Goal: Information Seeking & Learning: Learn about a topic

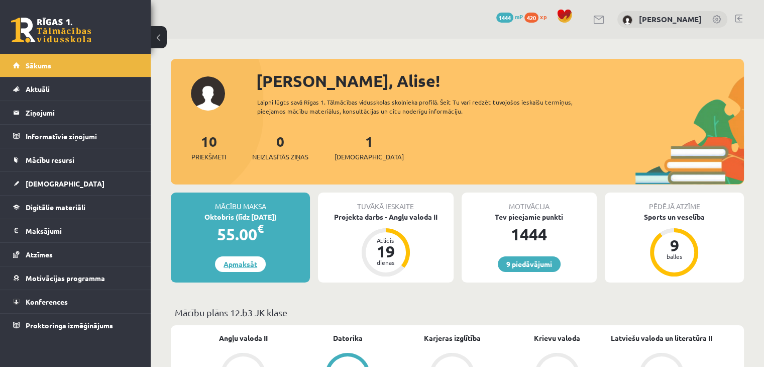
click at [247, 265] on link "Apmaksāt" at bounding box center [240, 264] width 51 height 16
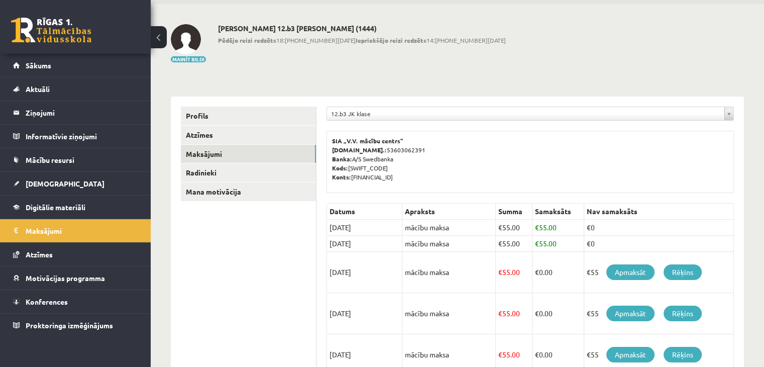
scroll to position [50, 0]
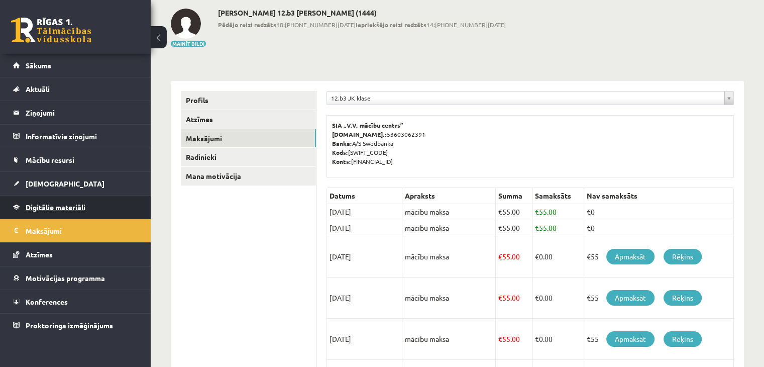
click at [34, 202] on span "Digitālie materiāli" at bounding box center [56, 206] width 60 height 9
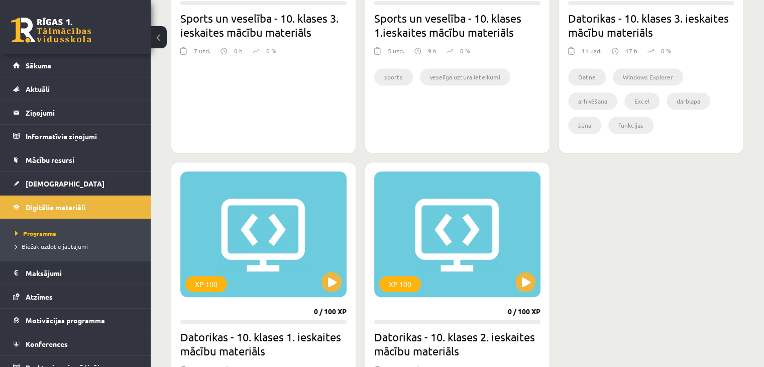
scroll to position [745, 0]
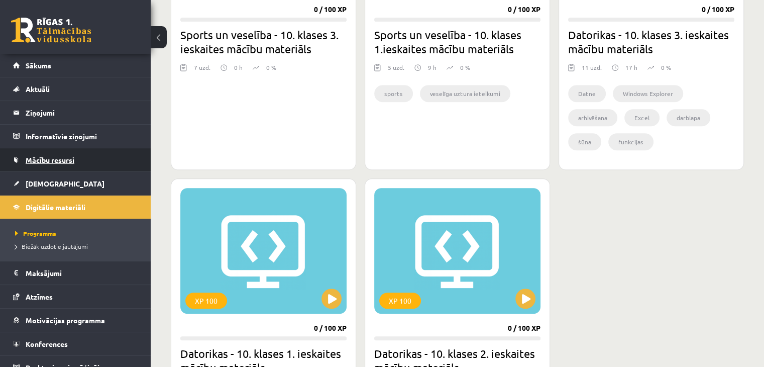
click at [42, 149] on link "Mācību resursi" at bounding box center [75, 159] width 125 height 23
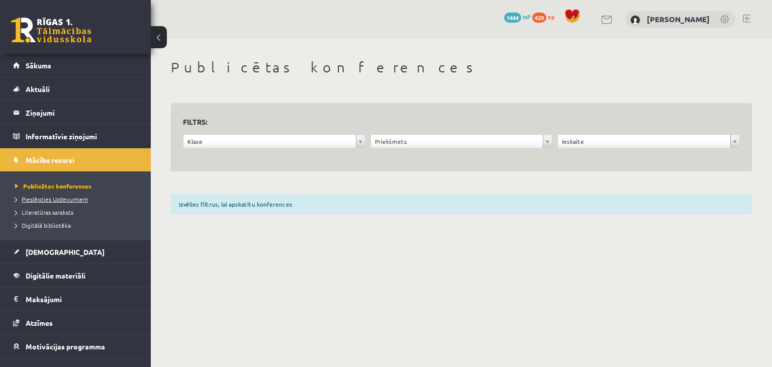
click at [47, 195] on span "Pieslēgties Uzdevumiem" at bounding box center [51, 199] width 73 height 8
click at [295, 133] on form "**********" at bounding box center [461, 137] width 557 height 45
click at [452, 149] on div "**********" at bounding box center [461, 143] width 187 height 19
click at [450, 148] on div "**********" at bounding box center [461, 143] width 187 height 19
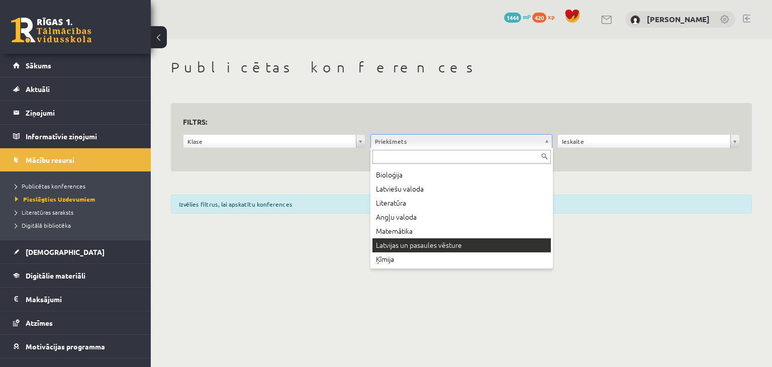
scroll to position [50, 0]
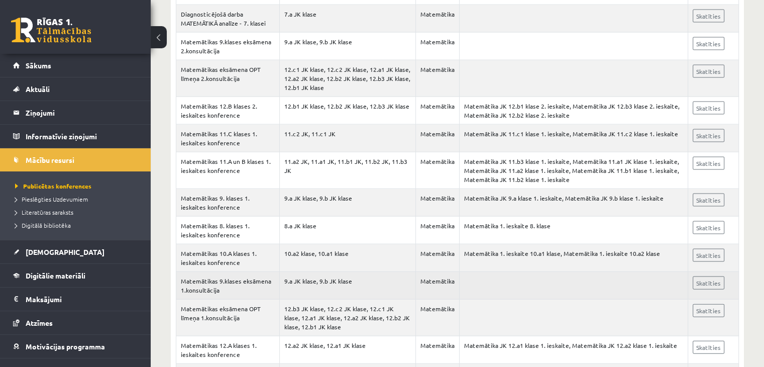
scroll to position [2160, 0]
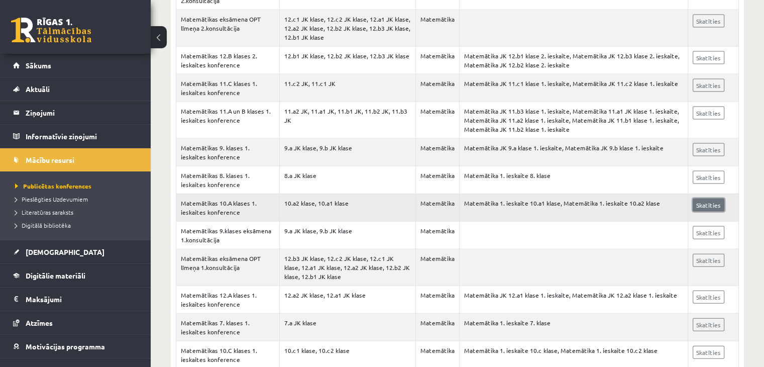
click at [707, 199] on link "Skatīties" at bounding box center [709, 204] width 32 height 13
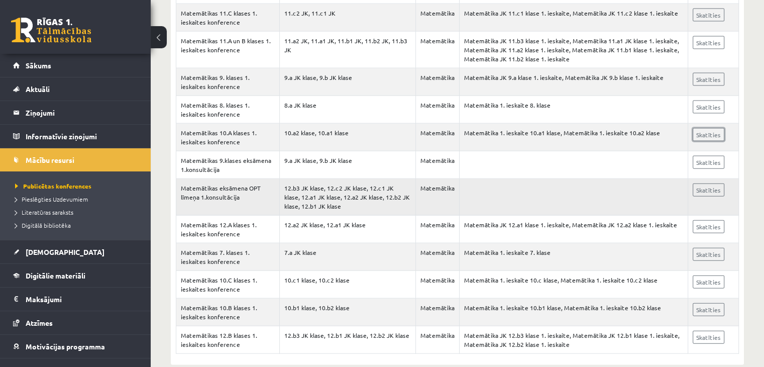
scroll to position [2240, 0]
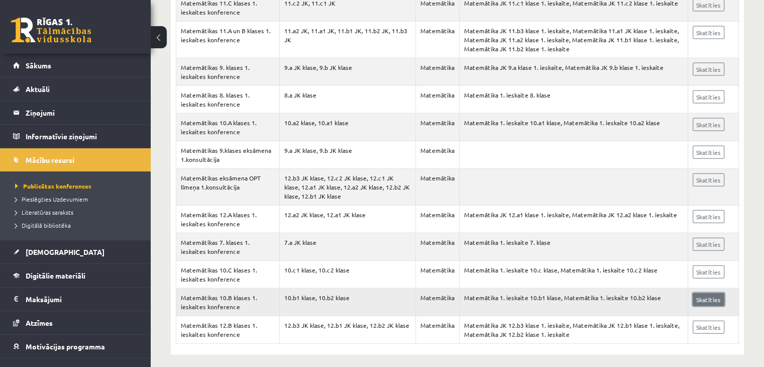
click at [703, 293] on link "Skatīties" at bounding box center [709, 299] width 32 height 13
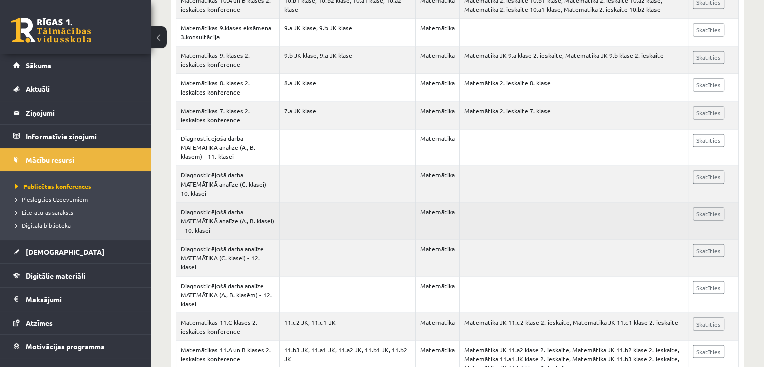
scroll to position [1587, 0]
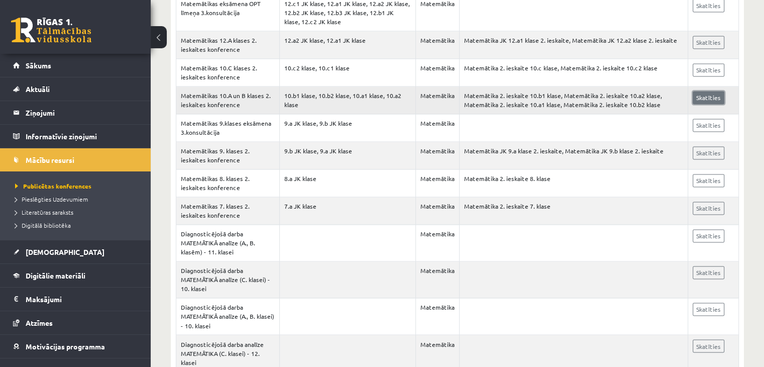
click at [706, 92] on link "Skatīties" at bounding box center [709, 97] width 32 height 13
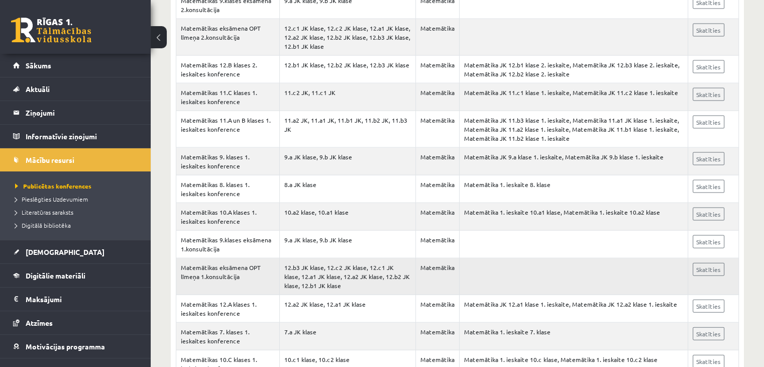
scroll to position [2240, 0]
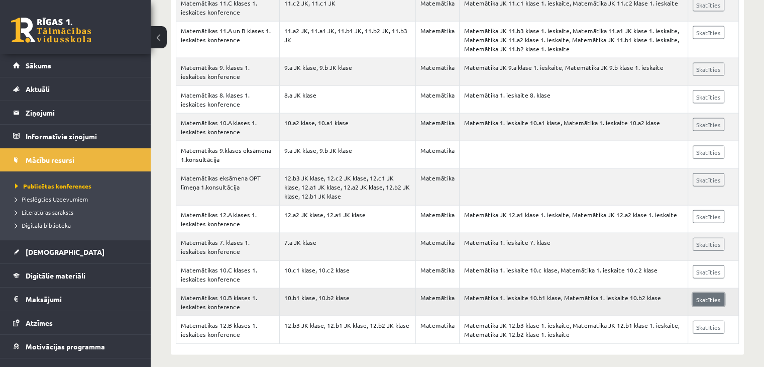
click at [715, 293] on link "Skatīties" at bounding box center [709, 299] width 32 height 13
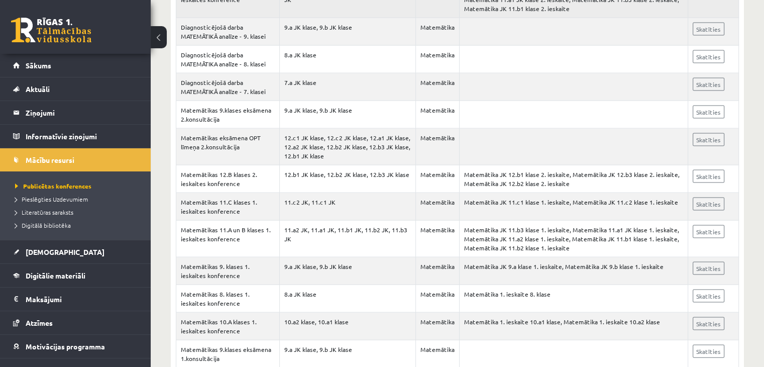
scroll to position [2039, 0]
